Goal: Information Seeking & Learning: Learn about a topic

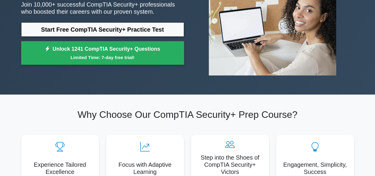
scroll to position [269, 0]
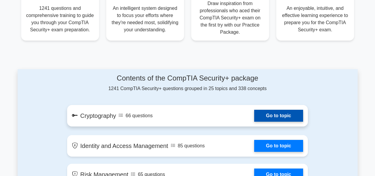
click at [254, 114] on link "Go to topic" at bounding box center [278, 116] width 49 height 12
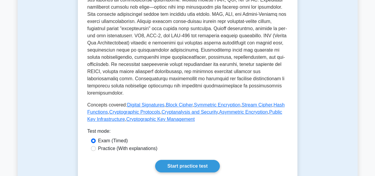
scroll to position [279, 0]
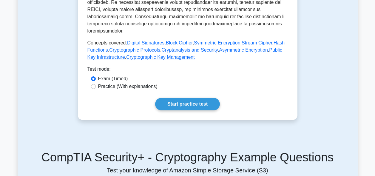
click at [104, 90] on label "Practice (With explanations)" at bounding box center [127, 86] width 59 height 7
click at [96, 89] on input "Practice (With explanations)" at bounding box center [93, 86] width 5 height 5
radio input "true"
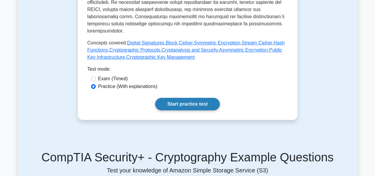
click at [192, 110] on link "Start practice test" at bounding box center [187, 104] width 65 height 13
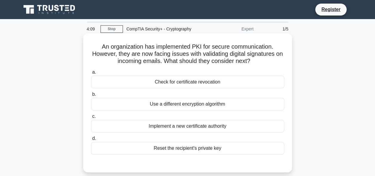
click at [186, 127] on div "Implement a new certificate authority" at bounding box center [187, 126] width 193 height 13
click at [91, 119] on input "c. Implement a new certificate authority" at bounding box center [91, 117] width 0 height 4
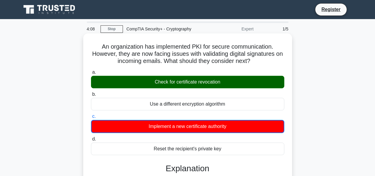
click at [192, 83] on div "Check for certificate revocation" at bounding box center [187, 82] width 193 height 13
click at [91, 74] on input "a. Check for certificate revocation" at bounding box center [91, 72] width 0 height 4
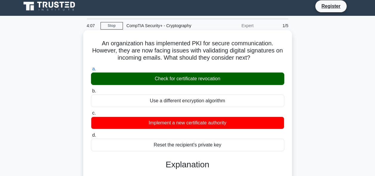
scroll to position [90, 0]
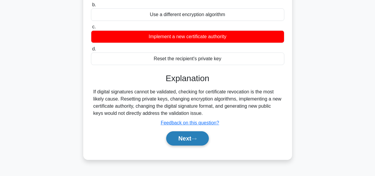
click at [188, 139] on button "Next" at bounding box center [187, 138] width 43 height 14
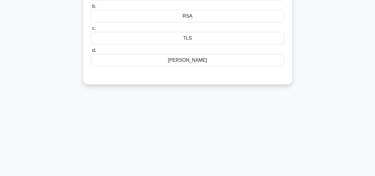
scroll to position [0, 0]
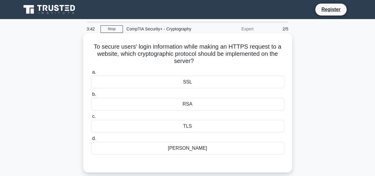
click at [191, 122] on div "TLS" at bounding box center [187, 126] width 193 height 13
click at [91, 119] on input "c. TLS" at bounding box center [91, 117] width 0 height 4
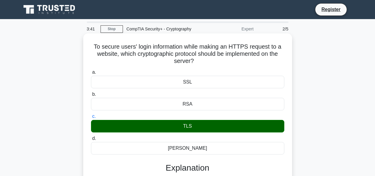
scroll to position [60, 0]
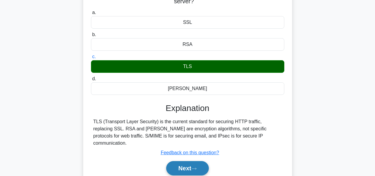
click at [190, 164] on button "Next" at bounding box center [187, 168] width 43 height 14
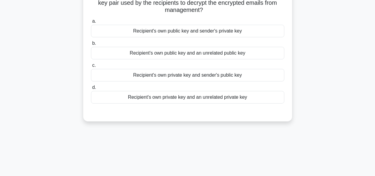
scroll to position [0, 0]
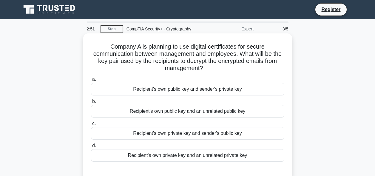
click at [199, 130] on div "Recipient's own private key and sender's public key" at bounding box center [187, 133] width 193 height 13
click at [91, 126] on input "c. Recipient's own private key and sender's public key" at bounding box center [91, 124] width 0 height 4
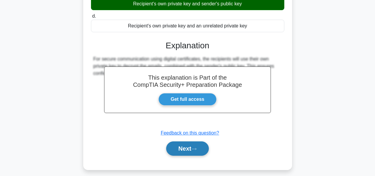
scroll to position [146, 0]
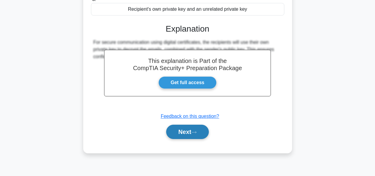
click at [188, 134] on button "Next" at bounding box center [187, 132] width 43 height 14
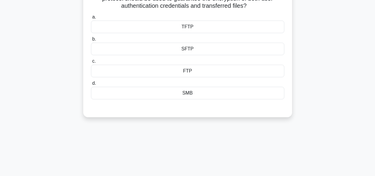
scroll to position [0, 0]
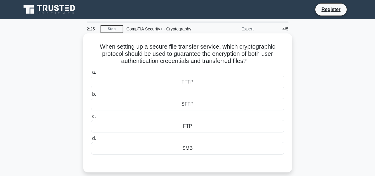
click at [186, 105] on div "SFTP" at bounding box center [187, 104] width 193 height 13
click at [91, 96] on input "b. SFTP" at bounding box center [91, 95] width 0 height 4
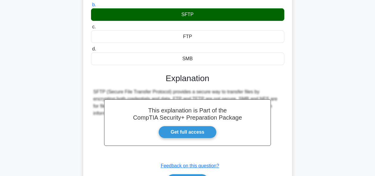
scroll to position [119, 0]
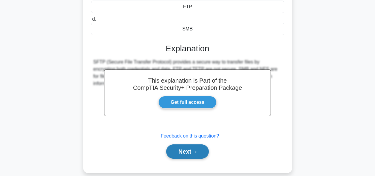
click at [183, 149] on button "Next" at bounding box center [187, 152] width 43 height 14
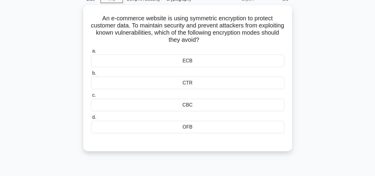
scroll to position [0, 0]
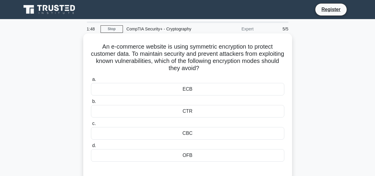
click at [188, 133] on div "CBC" at bounding box center [187, 133] width 193 height 13
click at [91, 126] on input "c. CBC" at bounding box center [91, 124] width 0 height 4
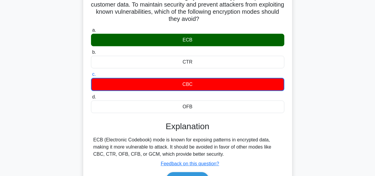
scroll to position [90, 0]
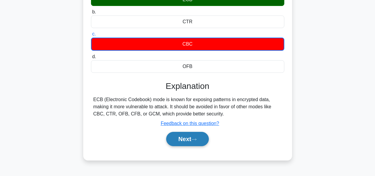
click at [195, 143] on button "Next" at bounding box center [187, 139] width 43 height 14
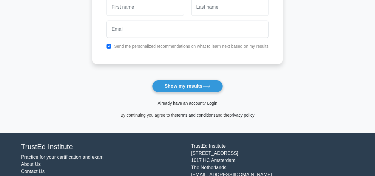
click at [103, 46] on div "Send me personalized recommendations on what to learn next based on my results" at bounding box center [187, 46] width 169 height 7
click at [107, 44] on input "checkbox" at bounding box center [109, 46] width 5 height 5
checkbox input "false"
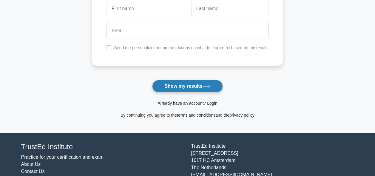
click at [188, 82] on button "Show my results" at bounding box center [187, 86] width 70 height 13
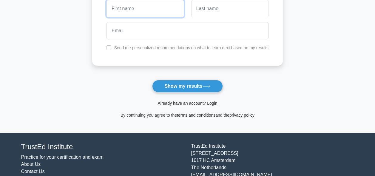
scroll to position [0, 0]
